Goal: Task Accomplishment & Management: Complete application form

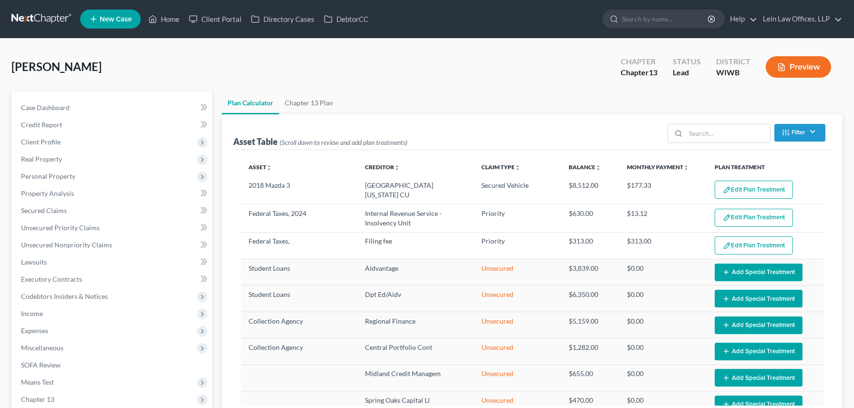
select select "47"
click at [52, 227] on span "Unsecured Priority Claims" at bounding box center [60, 228] width 79 height 8
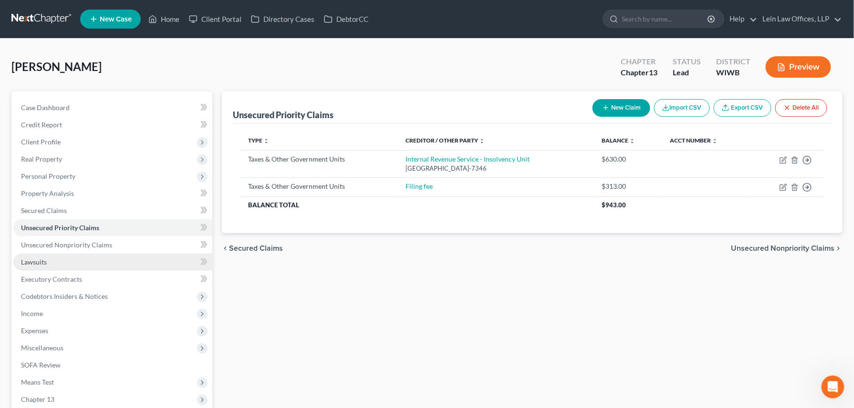
click at [40, 259] on span "Lawsuits" at bounding box center [34, 262] width 26 height 8
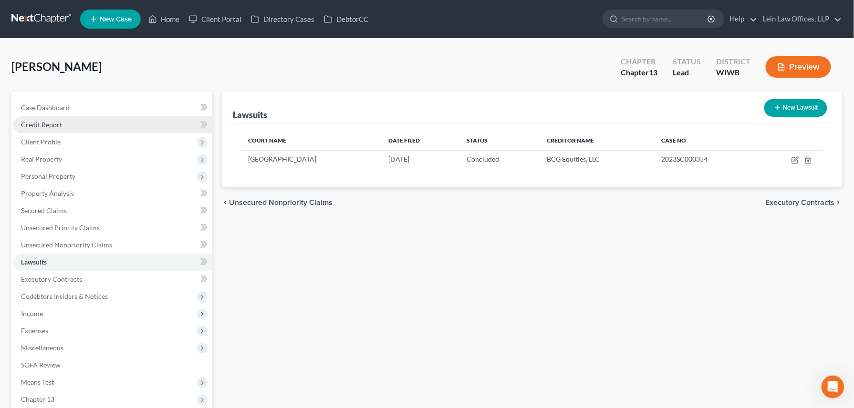
click at [46, 125] on span "Credit Report" at bounding box center [41, 125] width 41 height 8
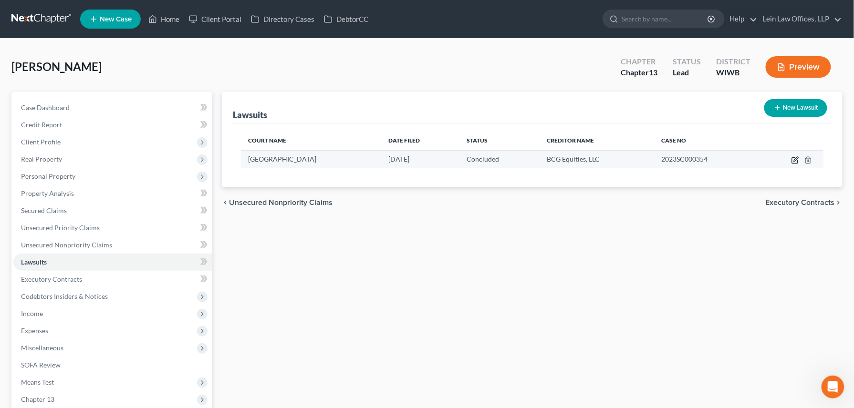
click at [795, 162] on icon "button" at bounding box center [795, 160] width 8 height 8
select select "2"
select select "1"
select select "52"
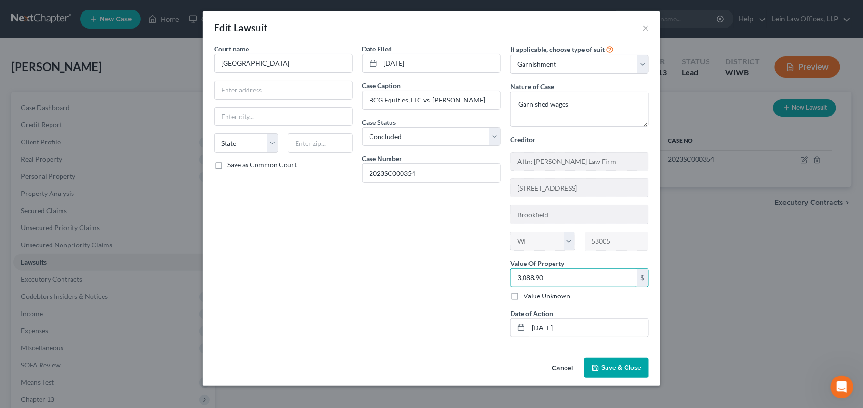
type input "3,088.90"
click at [241, 87] on input "text" at bounding box center [284, 90] width 138 height 18
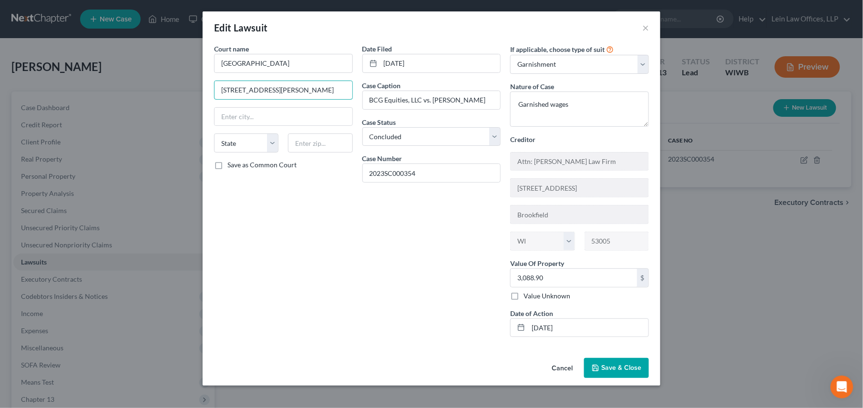
type input "19600 Hobson St"
type input "54773"
type input "Whitehall"
select select "52"
click at [613, 372] on span "Save & Close" at bounding box center [621, 368] width 40 height 8
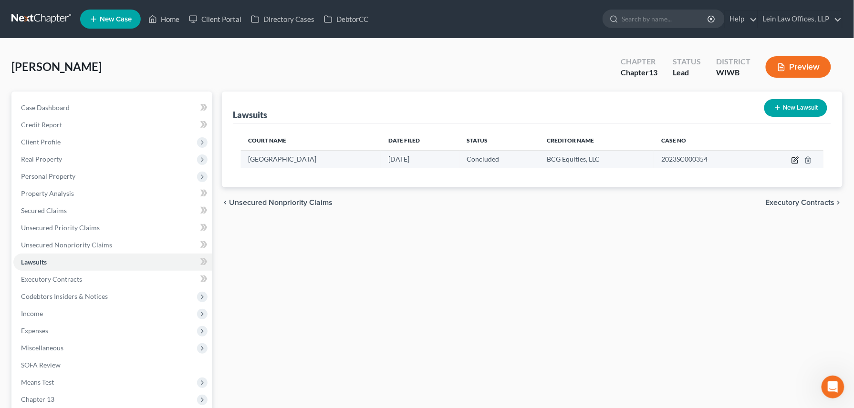
click at [796, 161] on icon "button" at bounding box center [795, 160] width 8 height 8
select select "52"
select select "2"
select select "1"
select select "52"
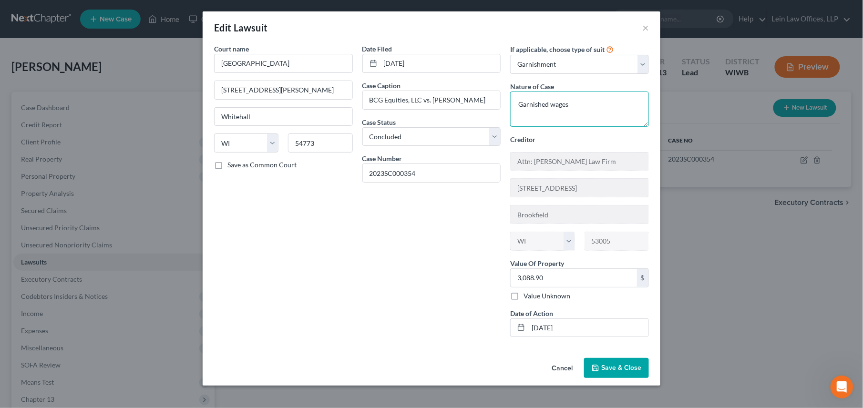
drag, startPoint x: 517, startPoint y: 104, endPoint x: 590, endPoint y: 104, distance: 73.0
click at [590, 104] on textarea "Garnished wages" at bounding box center [579, 109] width 139 height 35
click at [588, 117] on textarea "Judgment for Money Case No 23 SC 354 Trempea;eau County" at bounding box center [579, 109] width 139 height 35
click at [584, 114] on textarea "Judgment for Money Case No 23 SC 354 Trempea;eau County" at bounding box center [579, 109] width 139 height 35
paste textarea "Disputed as to the amount of late fees, overlimit fees, interest fees, late cha…"
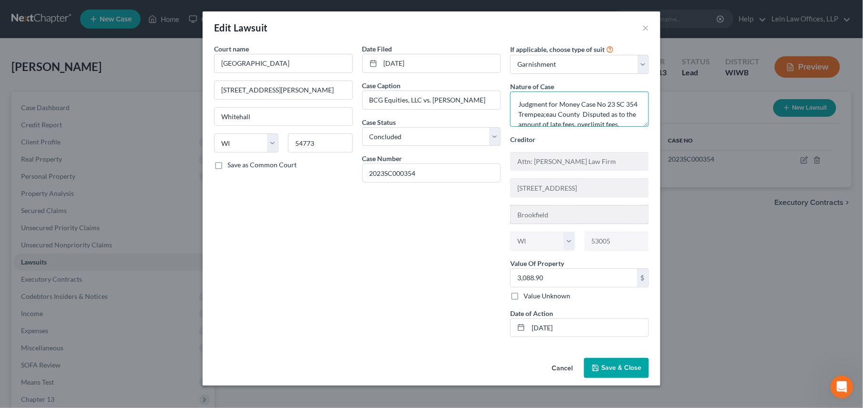
scroll to position [21, 0]
type textarea "Judgment for Money Case No 23 SC 354 Trempea;eau County Disputed as to the amou…"
click at [608, 371] on span "Save & Close" at bounding box center [621, 368] width 40 height 8
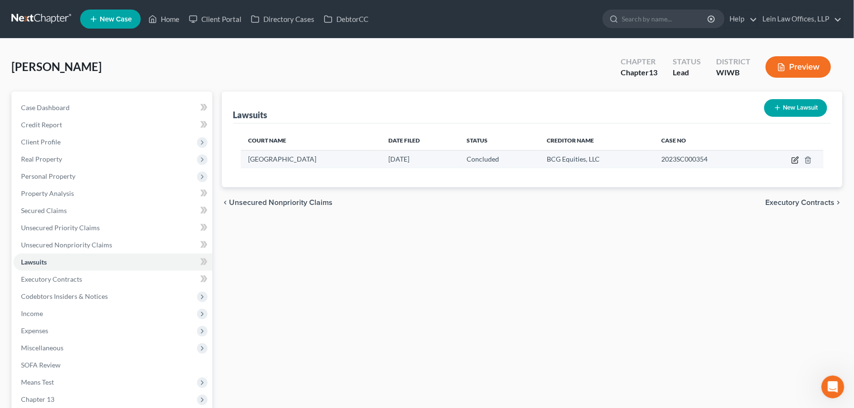
click at [796, 163] on icon "button" at bounding box center [795, 160] width 8 height 8
select select "52"
select select "2"
select select "1"
select select "52"
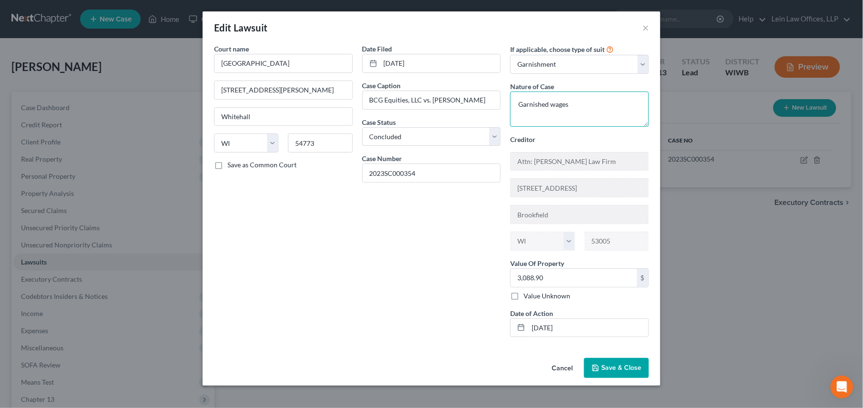
drag, startPoint x: 519, startPoint y: 102, endPoint x: 586, endPoint y: 103, distance: 66.8
click at [586, 103] on textarea "Garnished wages" at bounding box center [579, 109] width 139 height 35
paste textarea "Disputed as to the amount of late fees, overlimit fees, interest fees, late cha…"
type textarea "Judgment for Money Case No. 23 SC 354 Trempealeau County Disputed as to the amo…"
click at [616, 363] on button "Save & Close" at bounding box center [616, 368] width 65 height 20
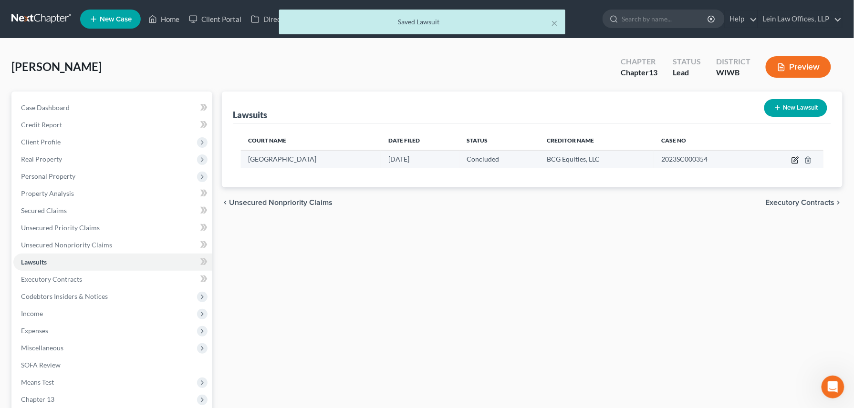
click at [794, 162] on icon "button" at bounding box center [795, 160] width 8 height 8
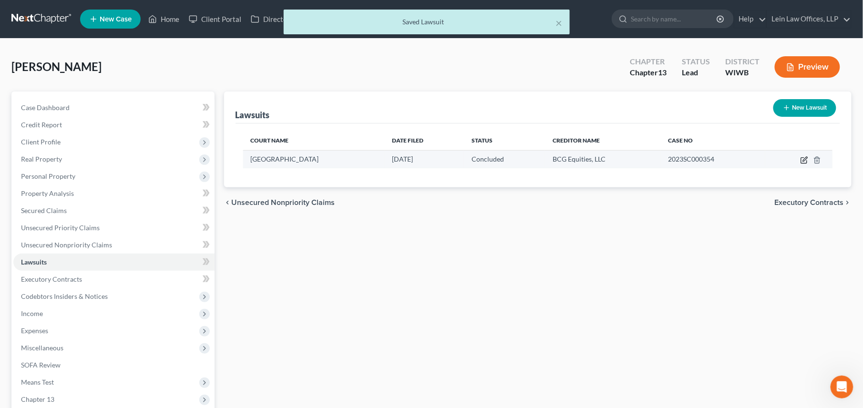
select select "52"
select select "2"
select select "1"
select select "52"
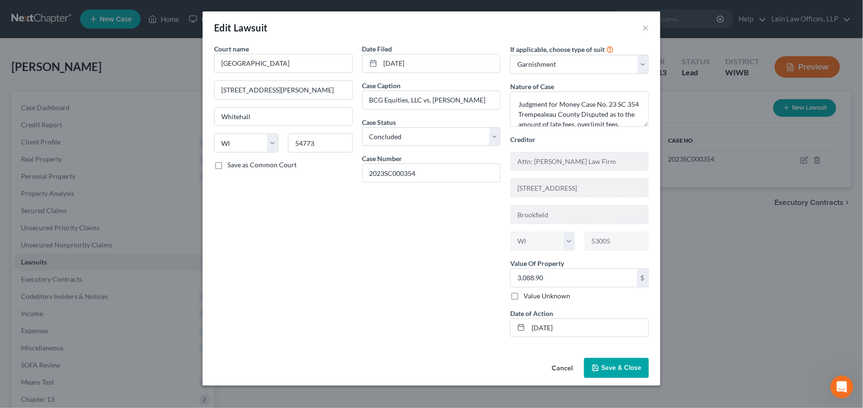
click at [610, 372] on span "Save & Close" at bounding box center [621, 368] width 40 height 8
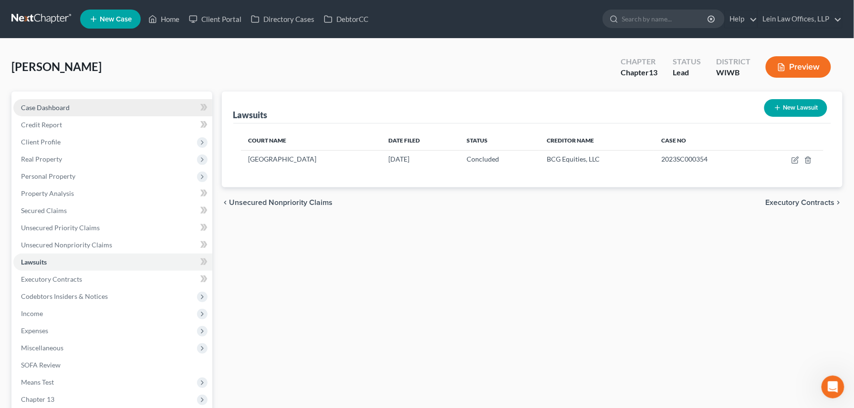
click at [72, 106] on link "Case Dashboard" at bounding box center [112, 107] width 199 height 17
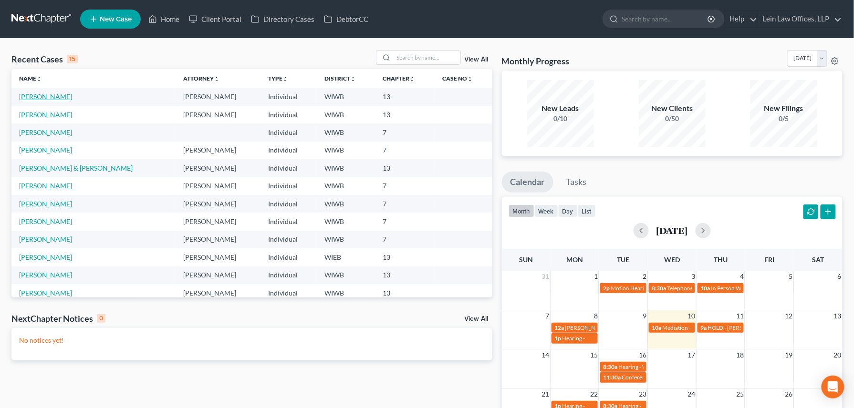
click at [42, 96] on link "[PERSON_NAME]" at bounding box center [45, 97] width 53 height 8
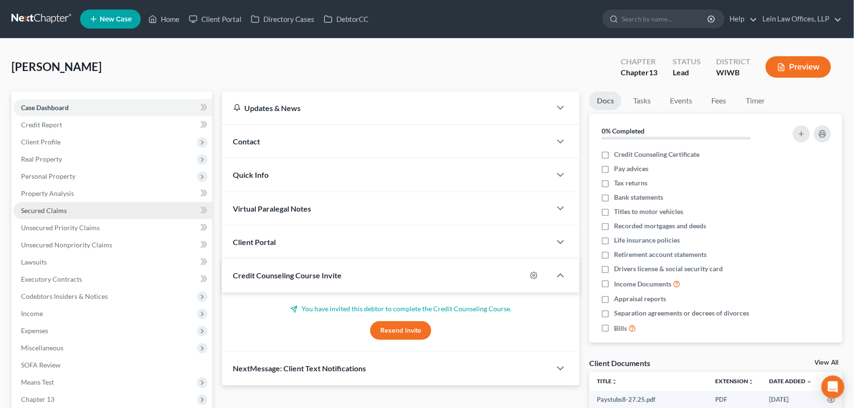
click at [39, 210] on span "Secured Claims" at bounding box center [44, 211] width 46 height 8
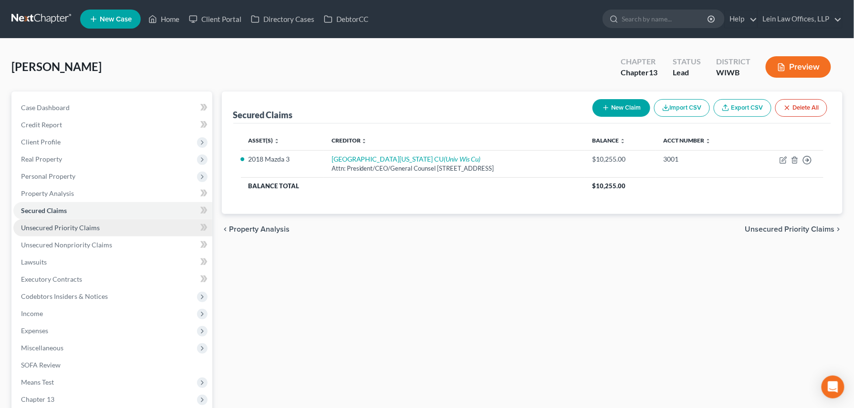
click at [47, 227] on span "Unsecured Priority Claims" at bounding box center [60, 228] width 79 height 8
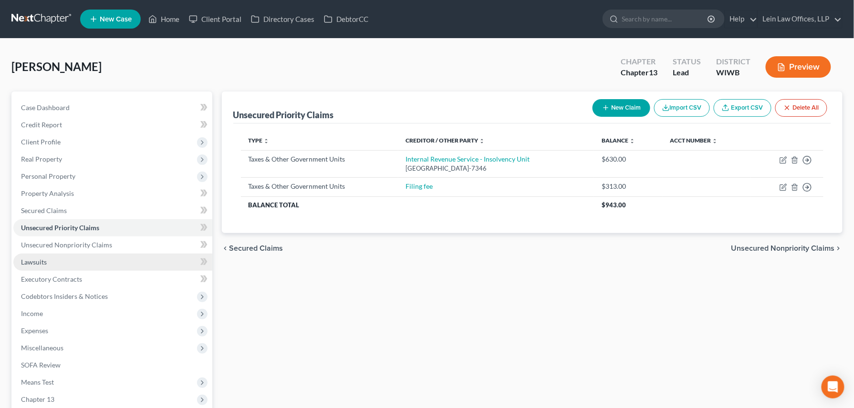
click at [50, 258] on link "Lawsuits" at bounding box center [112, 262] width 199 height 17
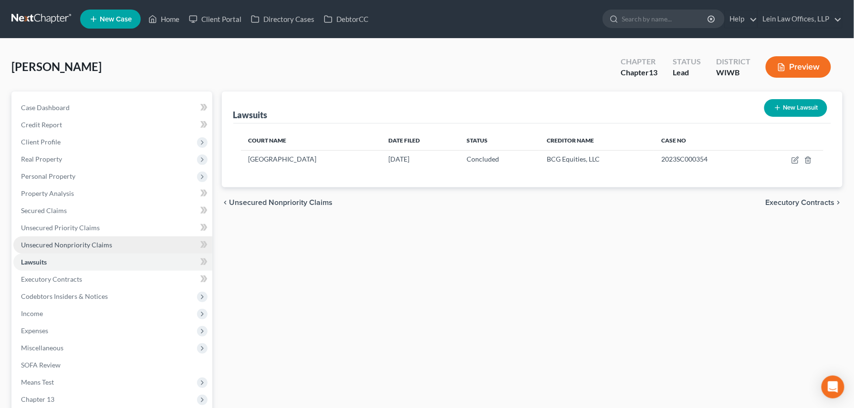
click at [56, 243] on span "Unsecured Nonpriority Claims" at bounding box center [66, 245] width 91 height 8
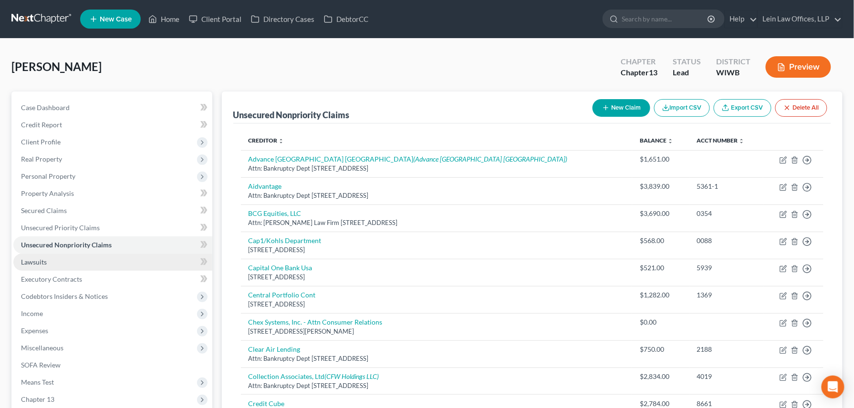
click at [42, 261] on span "Lawsuits" at bounding box center [34, 262] width 26 height 8
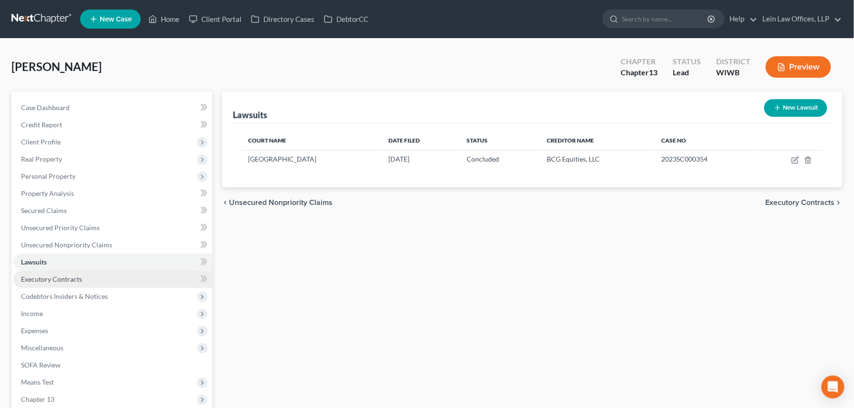
click at [71, 277] on span "Executory Contracts" at bounding box center [51, 279] width 61 height 8
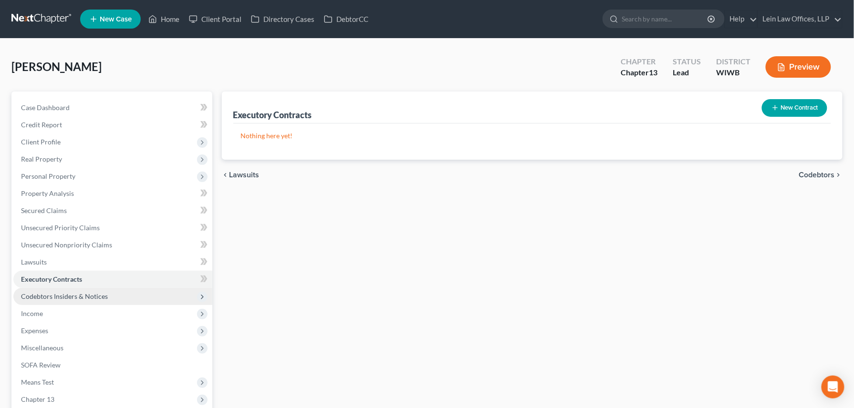
click at [72, 291] on span "Codebtors Insiders & Notices" at bounding box center [64, 296] width 87 height 8
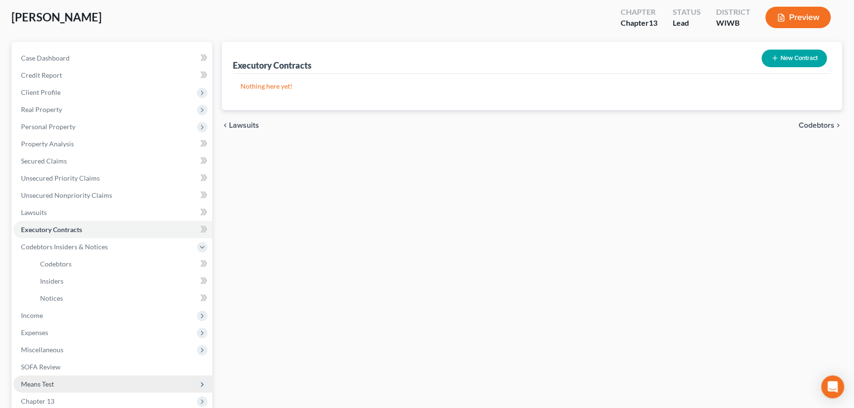
scroll to position [40, 0]
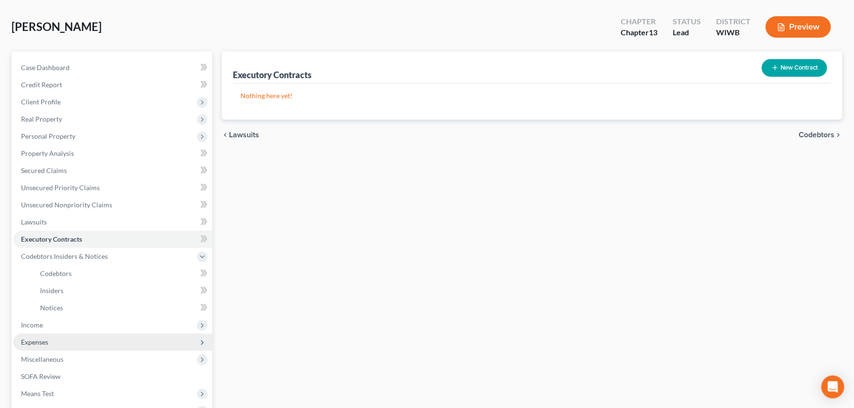
click at [37, 291] on span "Expenses" at bounding box center [34, 342] width 27 height 8
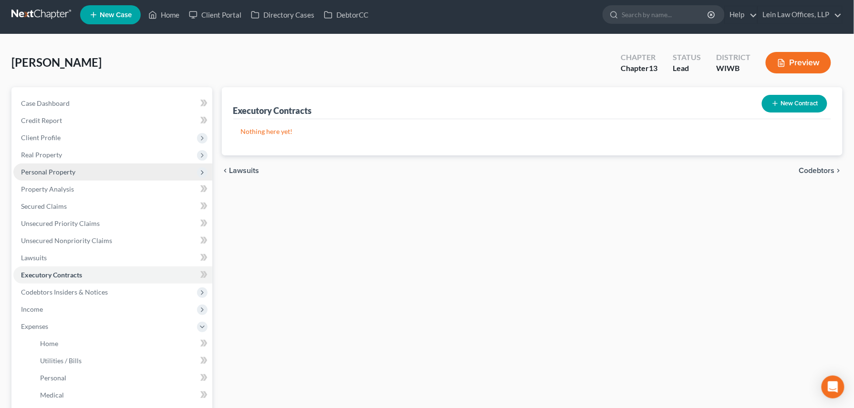
scroll to position [0, 0]
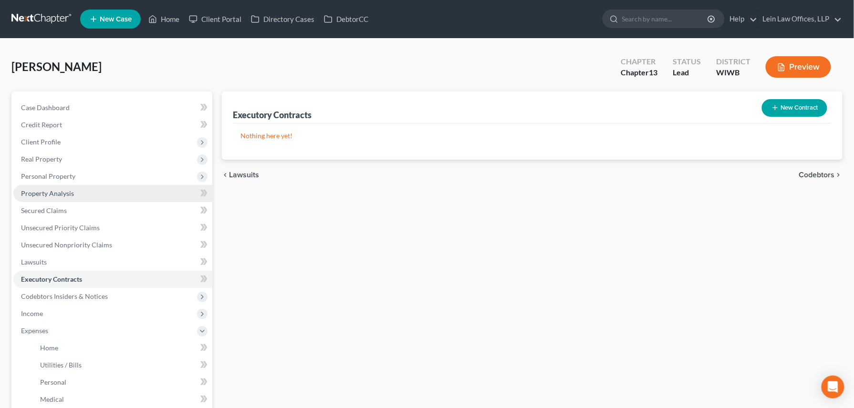
click at [46, 191] on span "Property Analysis" at bounding box center [47, 193] width 53 height 8
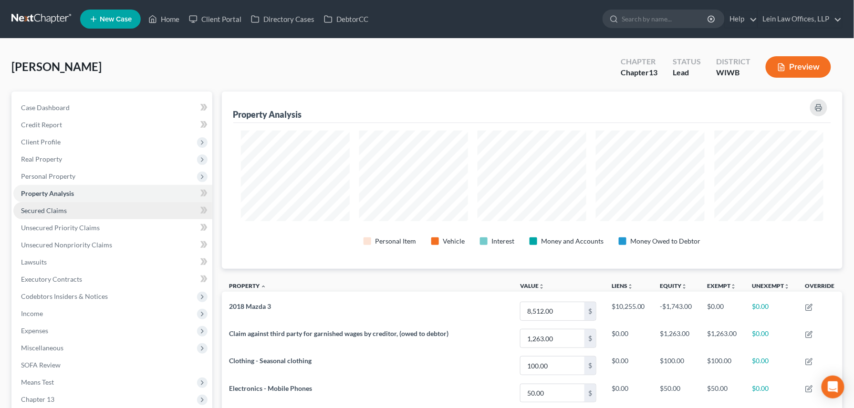
scroll to position [178, 620]
click at [52, 212] on span "Secured Claims" at bounding box center [44, 211] width 46 height 8
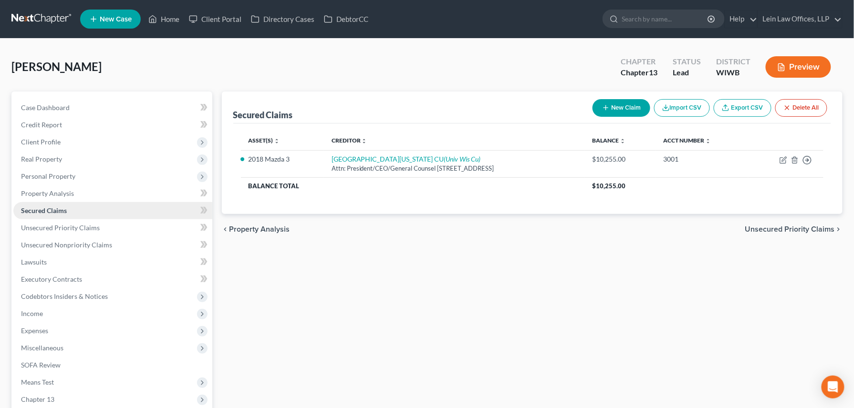
click at [43, 211] on span "Secured Claims" at bounding box center [44, 211] width 46 height 8
click at [50, 173] on span "Personal Property" at bounding box center [48, 176] width 54 height 8
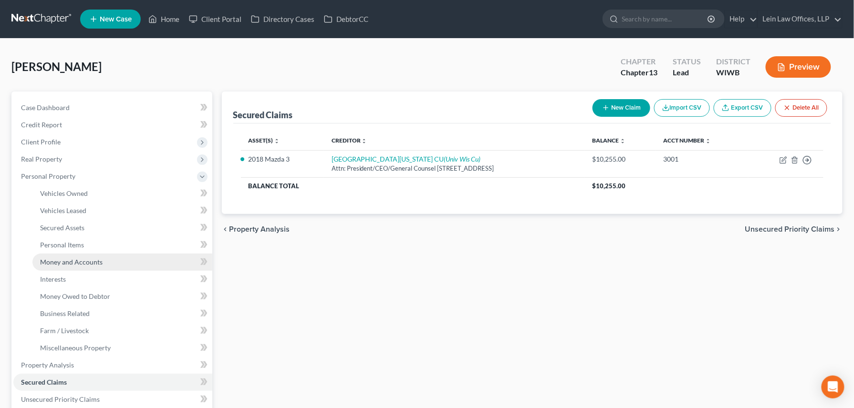
click at [61, 260] on span "Money and Accounts" at bounding box center [71, 262] width 62 height 8
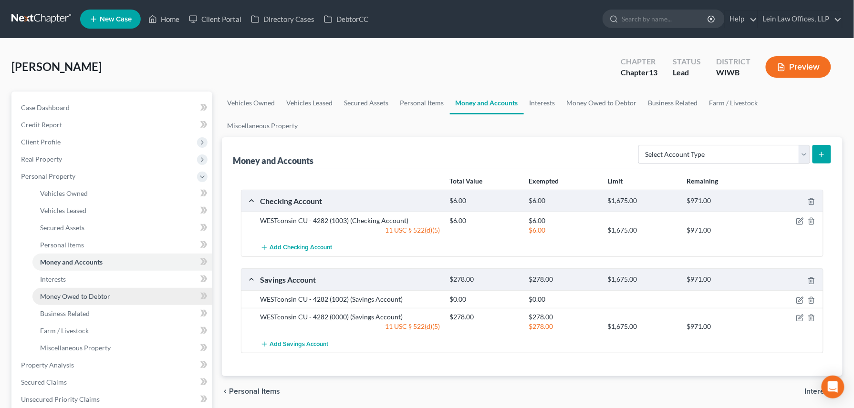
click at [65, 291] on span "Money Owed to Debtor" at bounding box center [75, 296] width 70 height 8
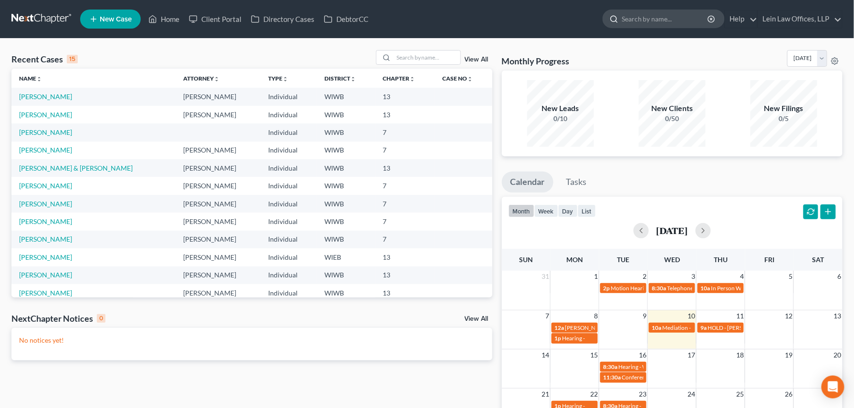
click at [633, 18] on input "search" at bounding box center [664, 19] width 87 height 18
type input "[PERSON_NAME]"
click at [642, 23] on input "[PERSON_NAME]" at bounding box center [664, 19] width 87 height 18
click at [168, 20] on link "Home" at bounding box center [164, 18] width 41 height 17
click at [634, 15] on input "search" at bounding box center [664, 19] width 87 height 18
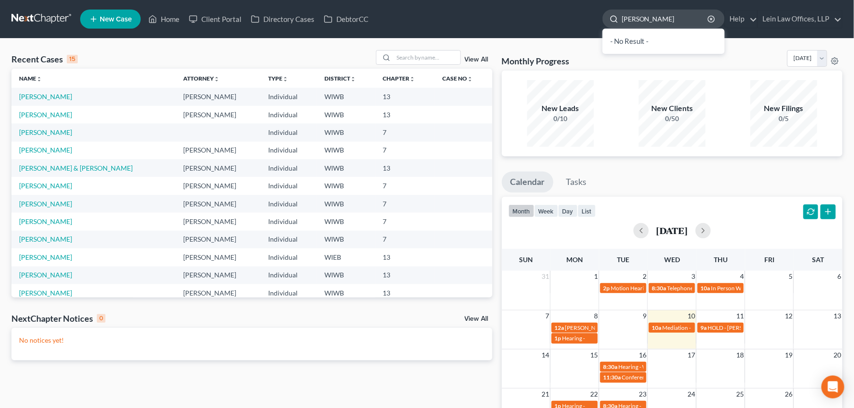
type input "[PERSON_NAME]"
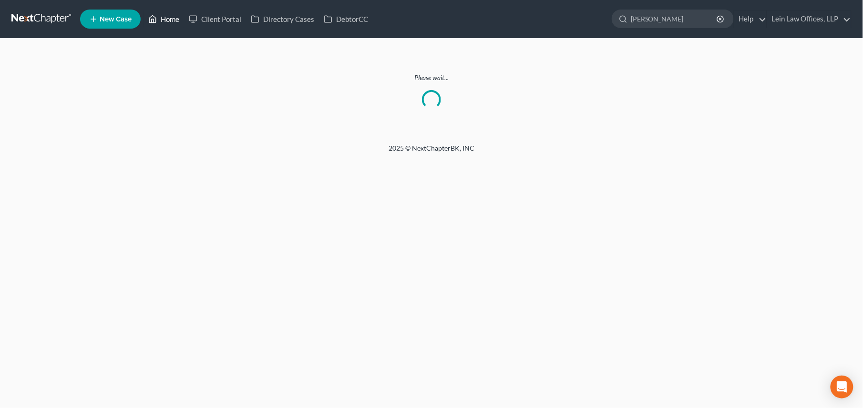
click at [161, 18] on link "Home" at bounding box center [164, 18] width 41 height 17
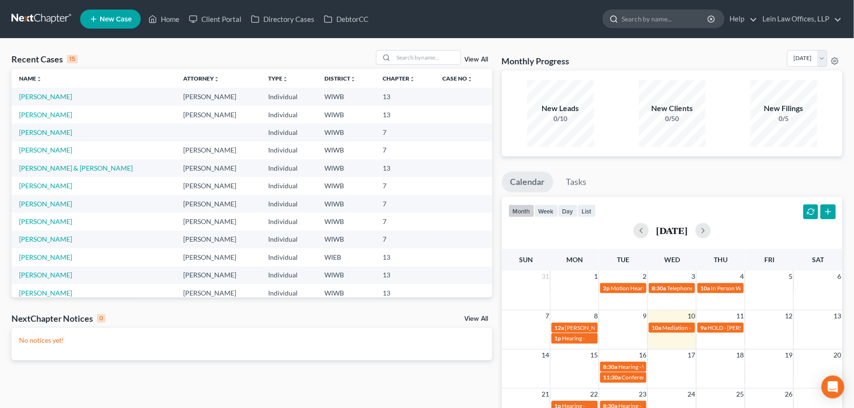
click at [632, 16] on input "search" at bounding box center [664, 19] width 87 height 18
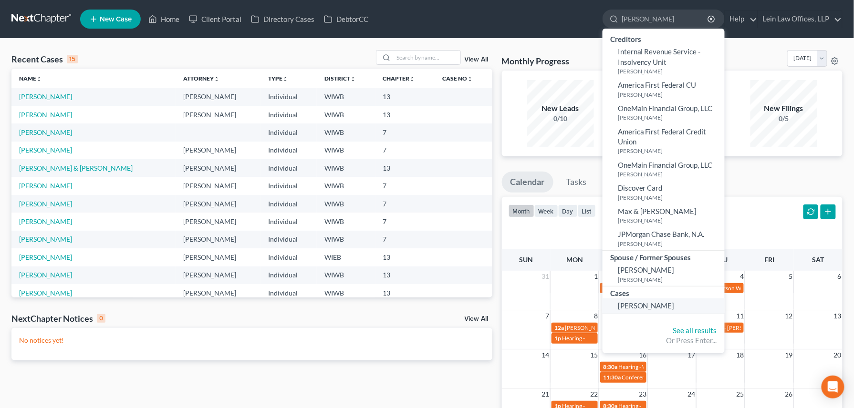
type input "[PERSON_NAME]"
click at [641, 309] on span "[PERSON_NAME]" at bounding box center [646, 305] width 57 height 9
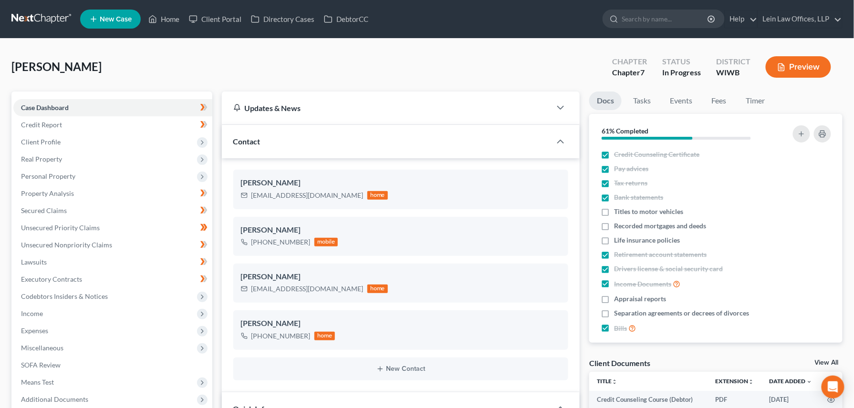
scroll to position [415, 0]
click at [53, 124] on span "Credit Report" at bounding box center [41, 125] width 41 height 8
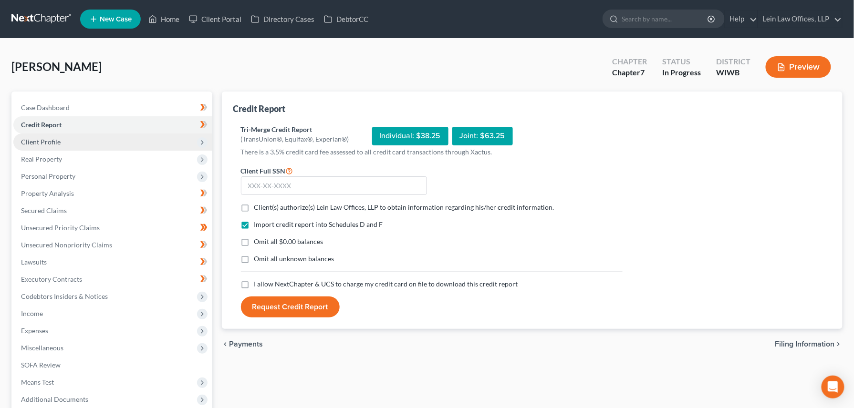
click at [58, 138] on span "Client Profile" at bounding box center [41, 142] width 40 height 8
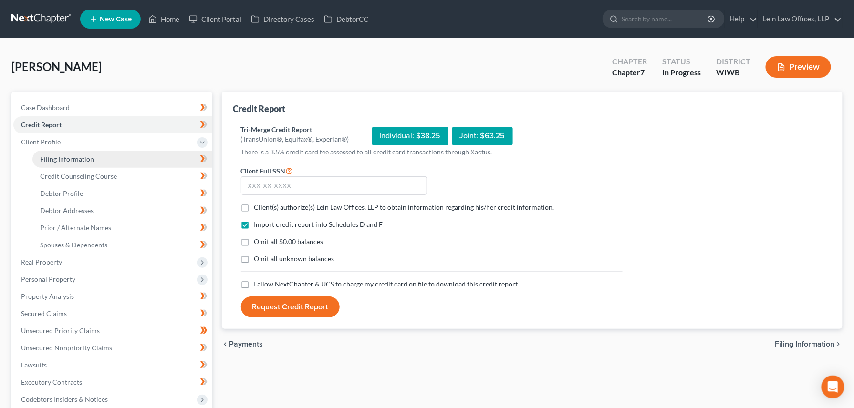
click at [67, 157] on span "Filing Information" at bounding box center [67, 159] width 54 height 8
select select "1"
select select "0"
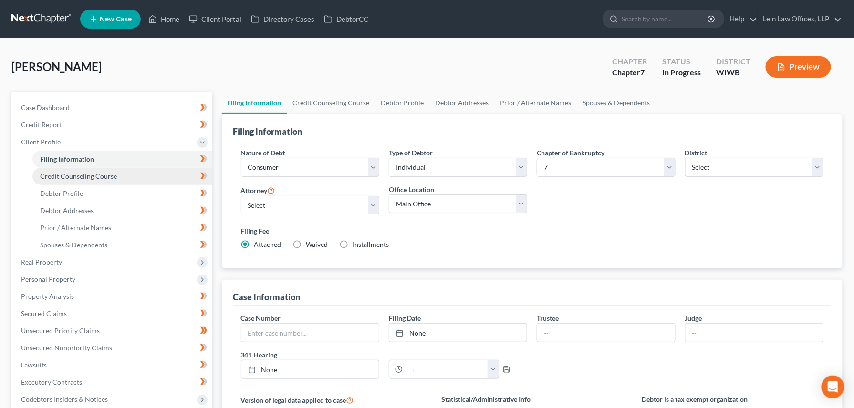
click at [72, 174] on span "Credit Counseling Course" at bounding box center [78, 176] width 77 height 8
